Goal: Transaction & Acquisition: Book appointment/travel/reservation

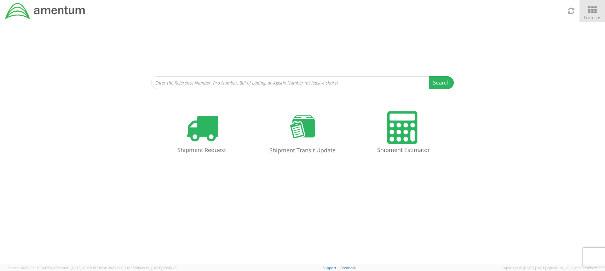
click at [594, 10] on icon at bounding box center [591, 10] width 29 height 9
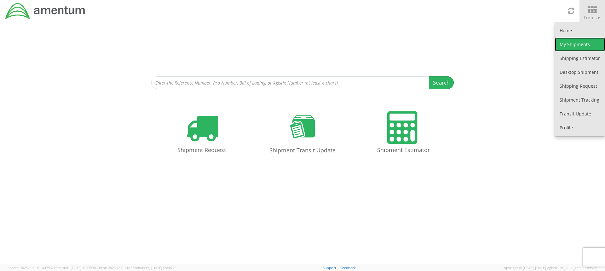
click at [574, 43] on link "My Shipments" at bounding box center [580, 44] width 50 height 14
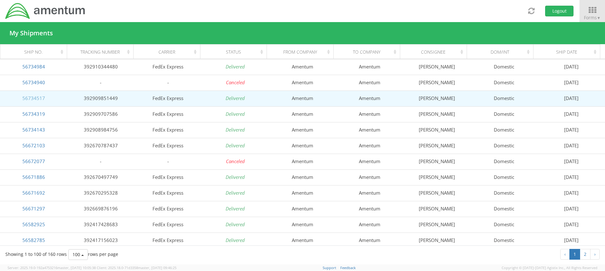
click at [31, 99] on link "56734517" at bounding box center [33, 98] width 23 height 6
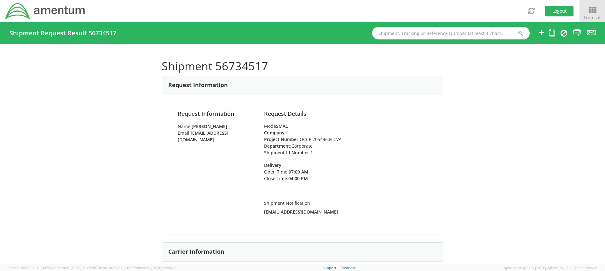
drag, startPoint x: 430, startPoint y: 56, endPoint x: 406, endPoint y: 65, distance: 25.8
click at [408, 63] on h1 "Shipment 56734517" at bounding box center [303, 66] width 282 height 13
click at [548, 37] on ul at bounding box center [562, 33] width 66 height 22
click at [552, 32] on icon at bounding box center [552, 33] width 6 height 8
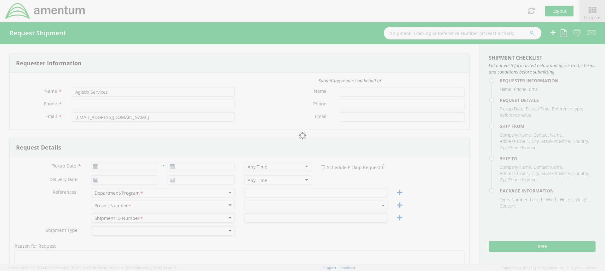
type input "[PERSON_NAME]"
type input "[PHONE_NUMBER]"
type input "[EMAIL_ADDRESS][DOMAIN_NAME]"
type input "[DATE]"
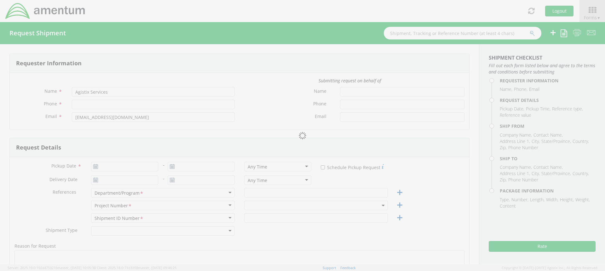
type input "Corporate"
type input "1"
select select
type input "Amentum"
type input "[STREET_ADDRESS]"
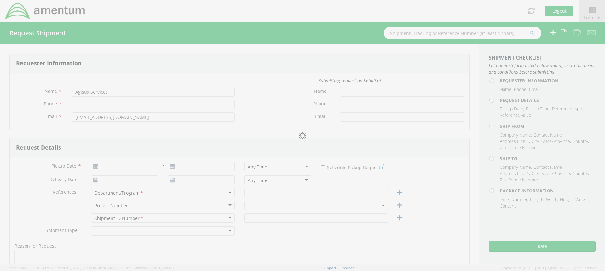
type input "Suite 300N"
type input "[GEOGRAPHIC_DATA]"
type input "22043"
type input "[PERSON_NAME]"
type input "5715316662"
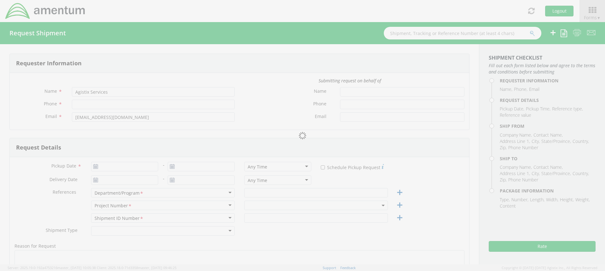
select select
type input "Amentum"
type input "[STREET_ADDRESS][PERSON_NAME]"
type input "Suite 200"
type input "[GEOGRAPHIC_DATA]"
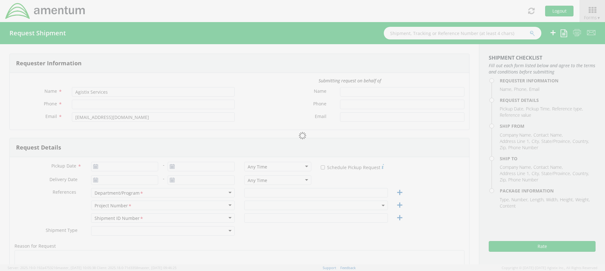
type input "20876"
type input "[PERSON_NAME]"
type input "3017065727"
type input "1"
type input "9.5"
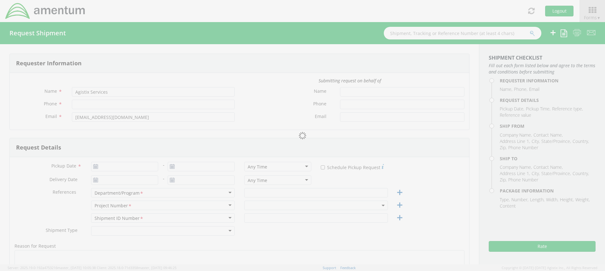
type input "12.5"
type input "0.25"
type input "1"
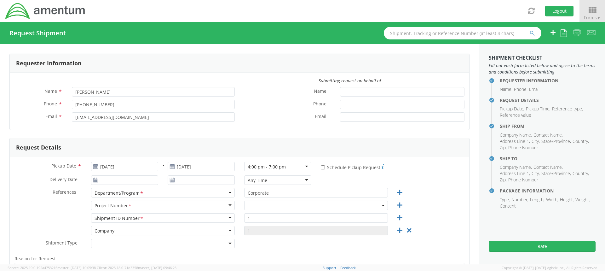
select select "OCCP.705446.FLCVA"
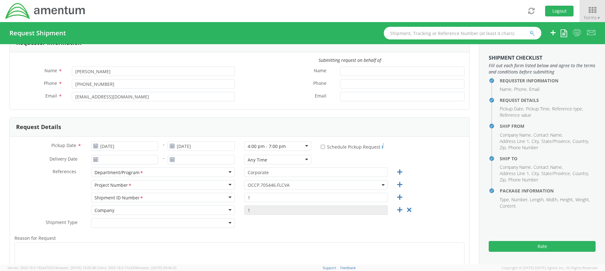
scroll to position [31, 0]
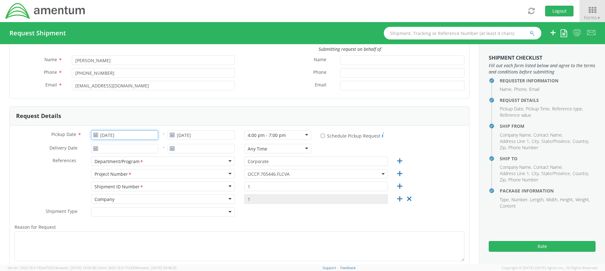
click at [114, 134] on input "[DATE]" at bounding box center [124, 134] width 67 height 9
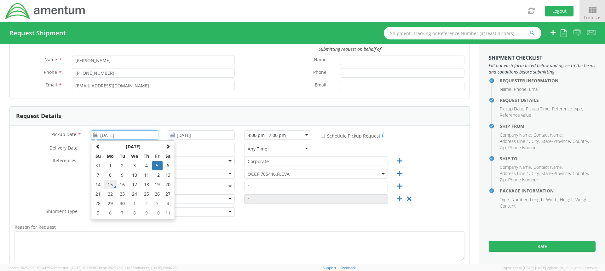
click at [109, 185] on td "15" at bounding box center [110, 183] width 13 height 9
type input "[DATE]"
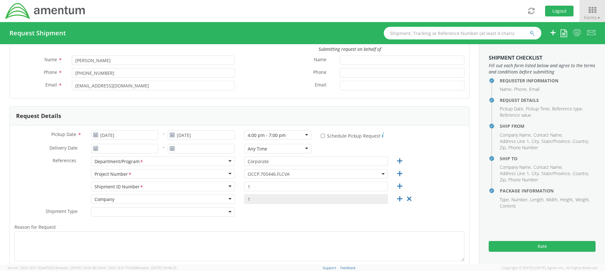
click at [210, 115] on div "Request Details" at bounding box center [239, 115] width 459 height 19
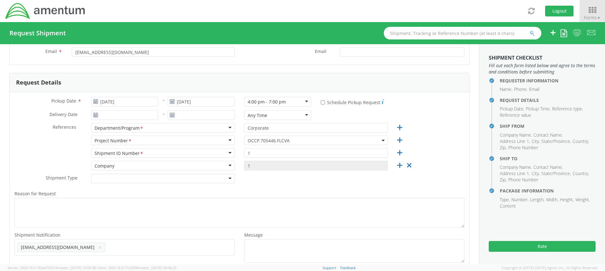
scroll to position [63, 0]
click at [549, 245] on button "Rate" at bounding box center [541, 246] width 107 height 11
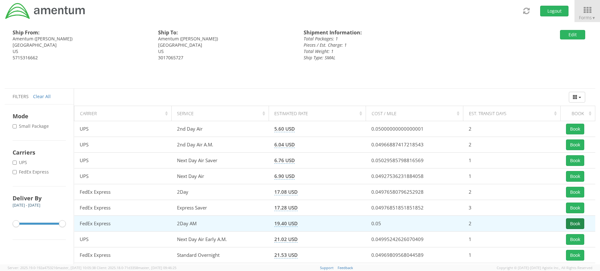
click at [580, 225] on button "Book" at bounding box center [575, 223] width 18 height 11
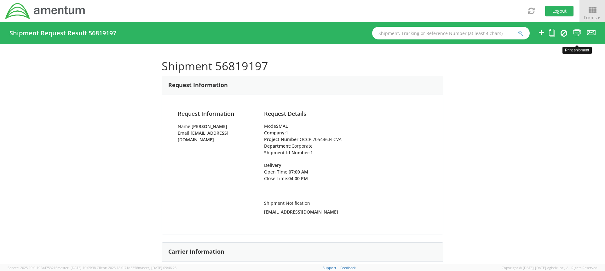
click at [577, 32] on icon at bounding box center [577, 33] width 9 height 8
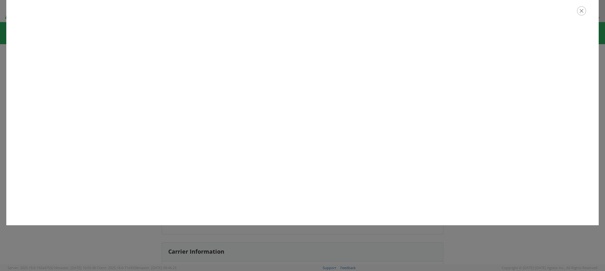
click at [581, 11] on icon "button" at bounding box center [581, 10] width 9 height 9
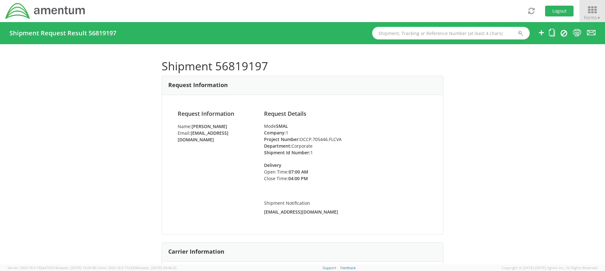
click at [590, 10] on icon at bounding box center [591, 10] width 29 height 9
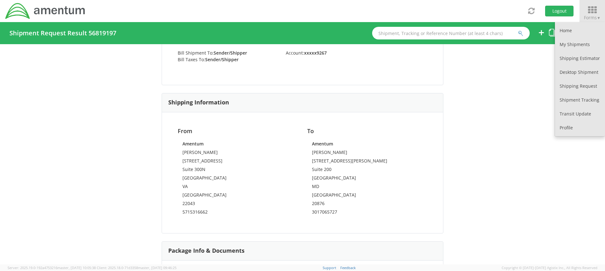
scroll to position [315, 0]
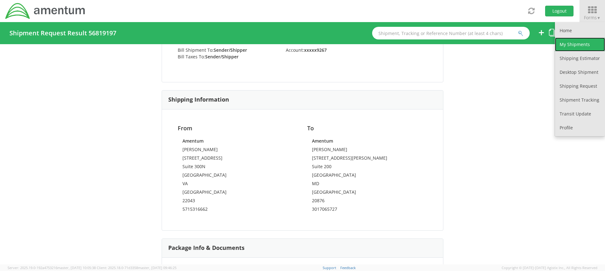
click at [584, 44] on link "My Shipments" at bounding box center [580, 44] width 50 height 14
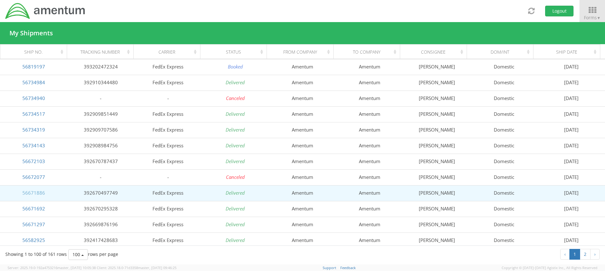
click at [31, 192] on link "56671886" at bounding box center [33, 192] width 23 height 6
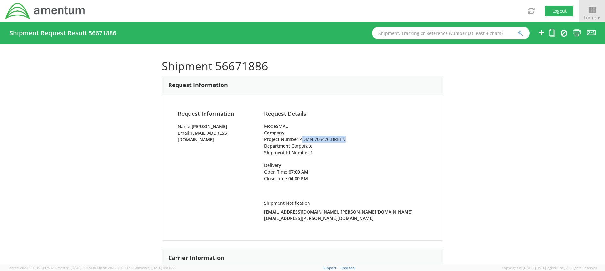
drag, startPoint x: 299, startPoint y: 138, endPoint x: 328, endPoint y: 137, distance: 29.3
click at [333, 136] on li "Project Number: ADMN.705426.HRBEN" at bounding box center [345, 139] width 163 height 7
click at [343, 139] on li "Project Number: ADMN.705426.HRBEN" at bounding box center [345, 139] width 163 height 7
drag, startPoint x: 342, startPoint y: 139, endPoint x: 297, endPoint y: 137, distance: 45.1
click at [298, 137] on li "Project Number: ADMN.705426.HRBEN" at bounding box center [345, 139] width 163 height 7
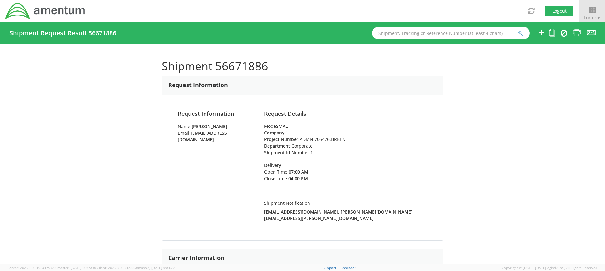
copy li "ADMN.705426.HRBEN"
click at [552, 32] on icon at bounding box center [552, 33] width 6 height 8
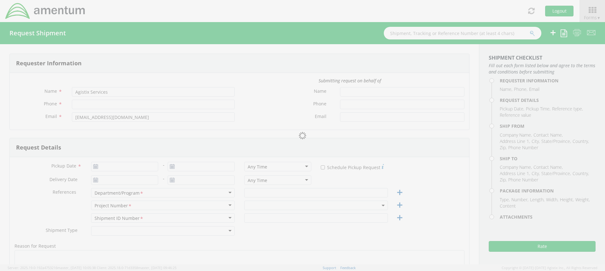
type input "[PERSON_NAME]"
type input "[PHONE_NUMBER]"
type input "[EMAIL_ADDRESS][DOMAIN_NAME]"
type input "[DATE]"
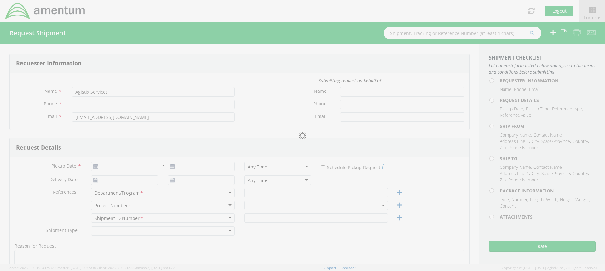
type input "Corporate"
type input "1"
select select
type input "Amentum"
type input "[STREET_ADDRESS]"
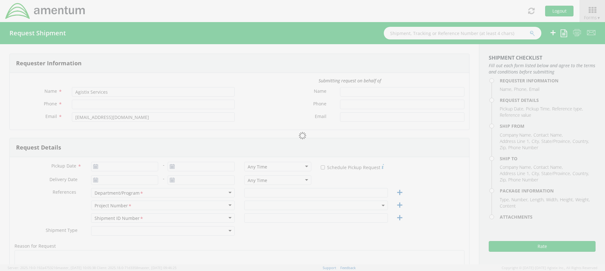
type input "Suite 300N"
type input "[GEOGRAPHIC_DATA]"
type input "22043"
type input "[PERSON_NAME]"
type input "5715316662"
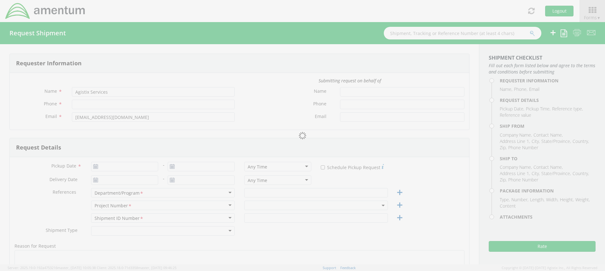
select select
type input "Amentum"
type input "[STREET_ADDRESS]"
type input "[GEOGRAPHIC_DATA]"
type input "76177"
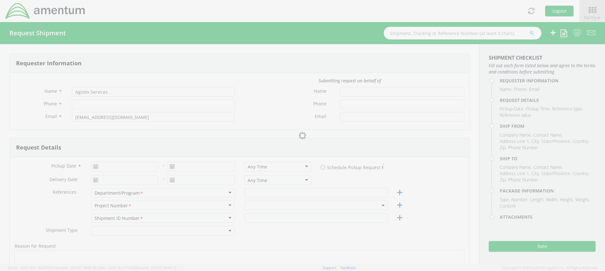
type input "[PERSON_NAME]"
type input "8172241621"
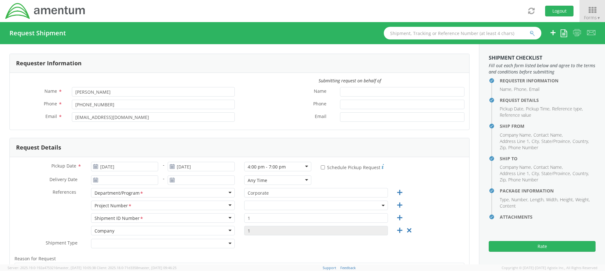
select select "ADMN.705426.HRBEN"
click at [125, 167] on input "[DATE]" at bounding box center [124, 166] width 67 height 9
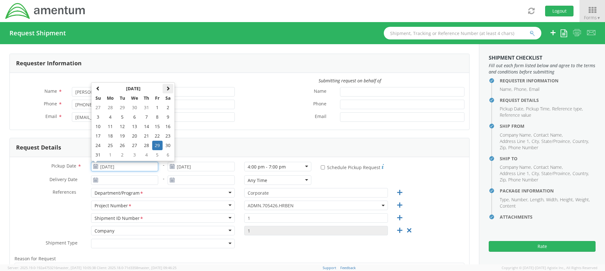
click at [166, 88] on span at bounding box center [168, 88] width 4 height 4
click at [108, 128] on td "15" at bounding box center [110, 126] width 13 height 9
type input "[DATE]"
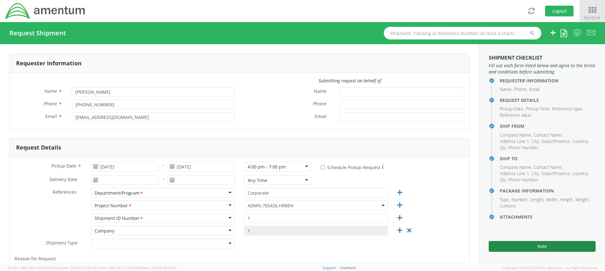
click at [550, 246] on button "Rate" at bounding box center [541, 246] width 107 height 11
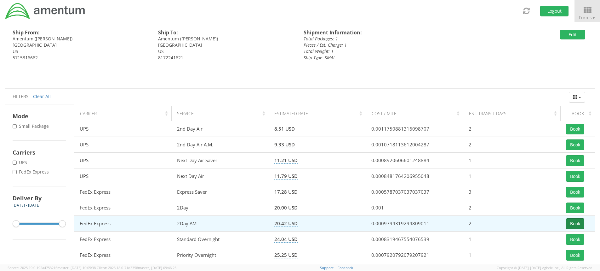
click at [579, 222] on button "Book" at bounding box center [575, 223] width 18 height 11
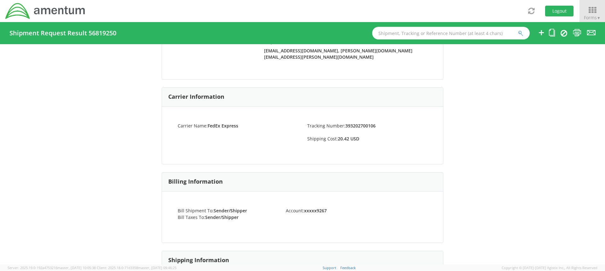
scroll to position [70, 0]
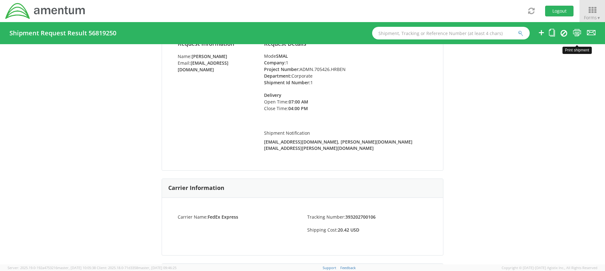
click at [576, 34] on icon at bounding box center [577, 33] width 9 height 8
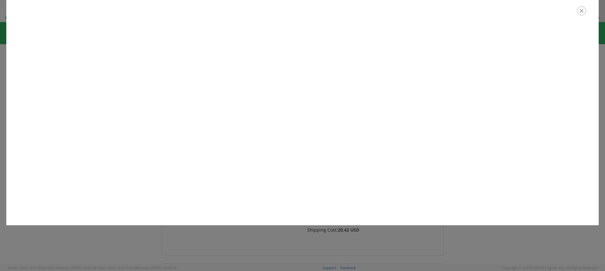
click at [581, 10] on icon "button" at bounding box center [581, 10] width 9 height 9
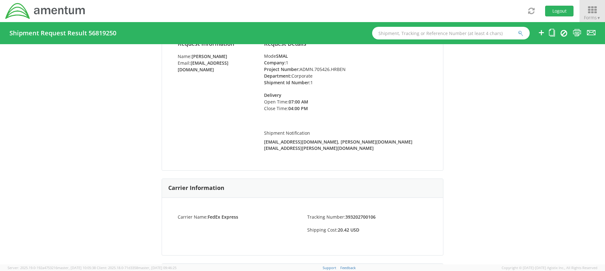
click at [589, 16] on span "Forms ▼" at bounding box center [592, 17] width 17 height 6
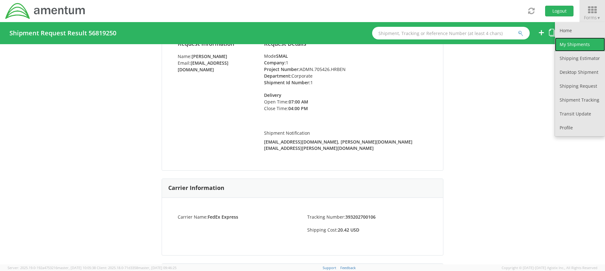
click at [581, 45] on link "My Shipments" at bounding box center [580, 44] width 50 height 14
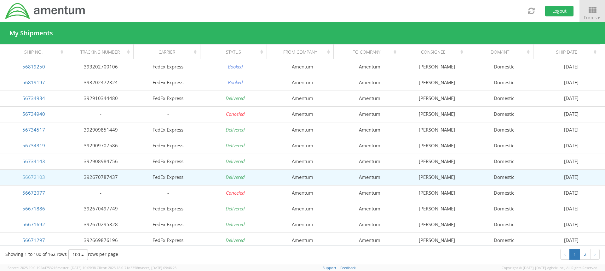
click at [39, 177] on link "56672103" at bounding box center [33, 177] width 23 height 6
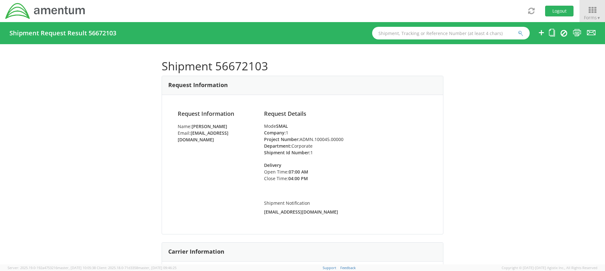
drag, startPoint x: 342, startPoint y: 139, endPoint x: 297, endPoint y: 138, distance: 44.7
click at [297, 139] on li "Project Number: ADMN.100045.00000" at bounding box center [345, 139] width 163 height 7
copy li "ADMN.100045.00000"
click at [551, 35] on icon at bounding box center [552, 33] width 6 height 8
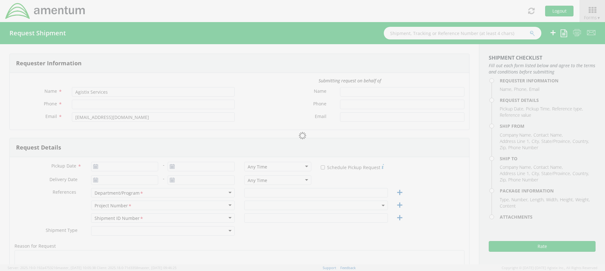
type input "[PERSON_NAME]"
type input "[PHONE_NUMBER]"
type input "[EMAIL_ADDRESS][DOMAIN_NAME]"
type input "[DATE]"
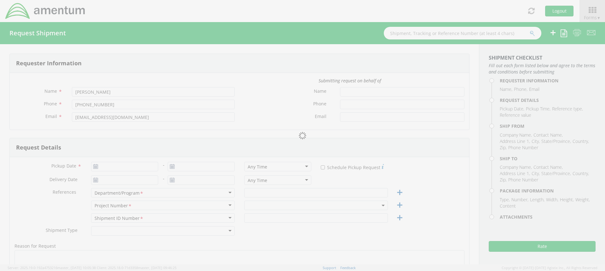
type input "Corporate"
type input "1"
select select
type input "Amentum"
type input "[STREET_ADDRESS]"
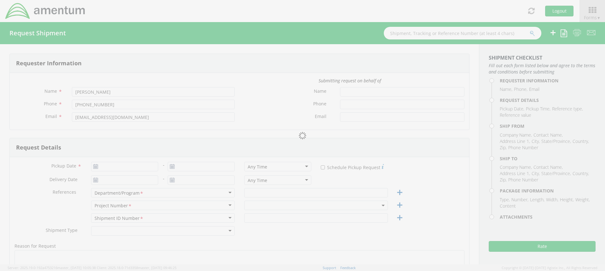
type input "Suite 300N"
type input "[GEOGRAPHIC_DATA]"
type input "22043"
type input "[PERSON_NAME]"
type input "5715316662"
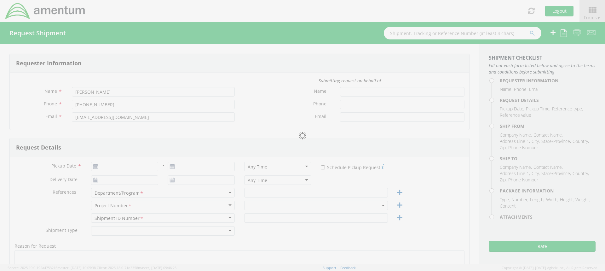
select select
type input "Amentum"
type input "[STREET_ADDRESS][PERSON_NAME]"
type input "Apt C"
type input "Bowling Green"
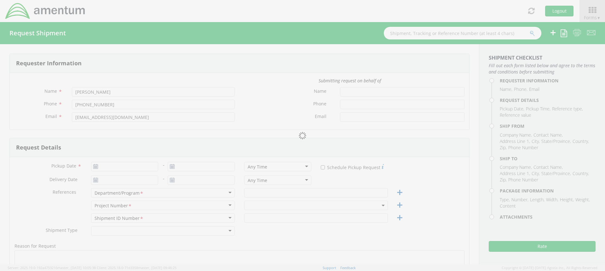
type input "42101"
type input "[PERSON_NAME]"
type input "4702591812"
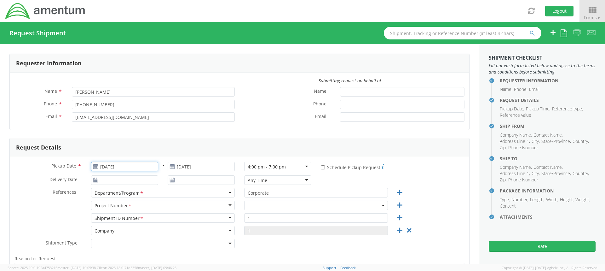
click at [130, 167] on input "[DATE]" at bounding box center [124, 166] width 67 height 9
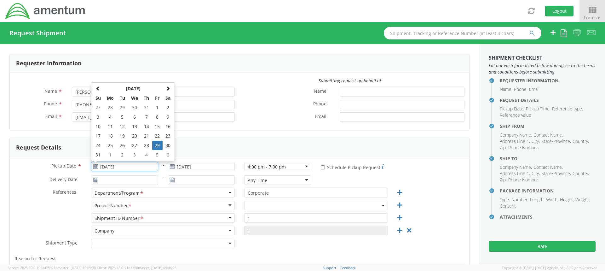
select select
click at [168, 87] on span at bounding box center [168, 88] width 4 height 4
click at [110, 126] on td "15" at bounding box center [110, 126] width 13 height 9
type input "[DATE]"
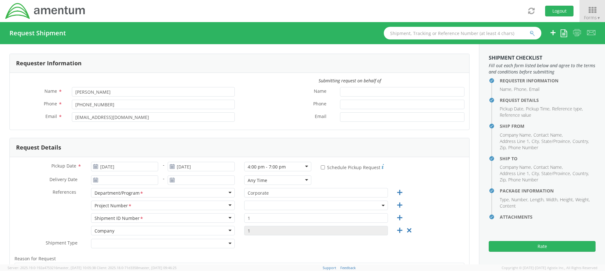
click at [377, 205] on span at bounding box center [316, 204] width 144 height 9
drag, startPoint x: 373, startPoint y: 206, endPoint x: 364, endPoint y: 207, distance: 8.3
click at [372, 206] on span at bounding box center [316, 204] width 144 height 9
click at [419, 199] on div "References * Department/Program <span class="required">*</span> Department/Prog…" at bounding box center [239, 194] width 459 height 13
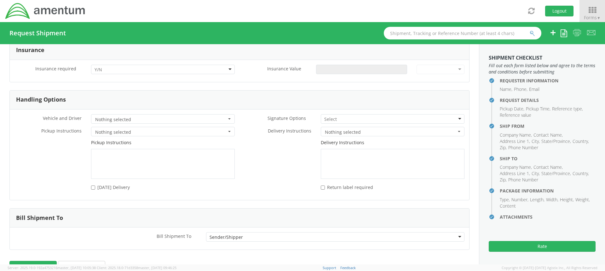
scroll to position [794, 0]
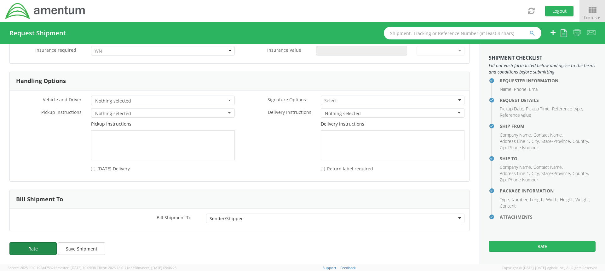
click at [36, 250] on button "Rate" at bounding box center [32, 248] width 47 height 13
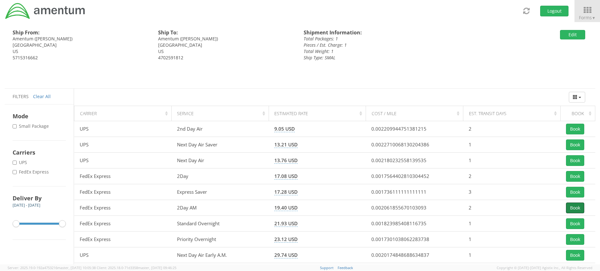
click at [573, 209] on button "Book" at bounding box center [575, 207] width 18 height 11
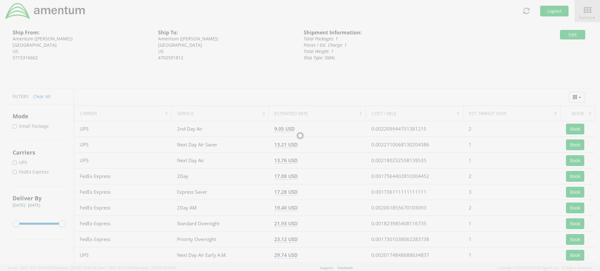
click at [539, 202] on div at bounding box center [300, 135] width 600 height 271
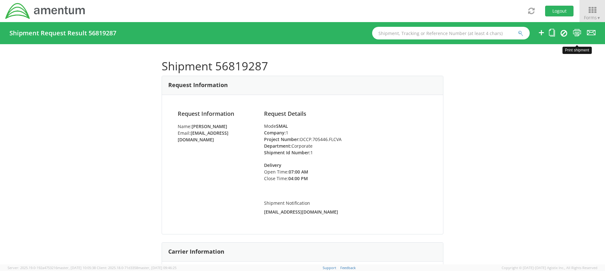
click at [575, 32] on icon at bounding box center [577, 33] width 9 height 8
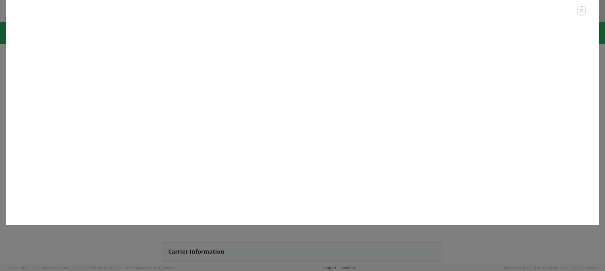
click at [582, 10] on icon "button" at bounding box center [581, 10] width 9 height 9
